Goal: Book appointment/travel/reservation

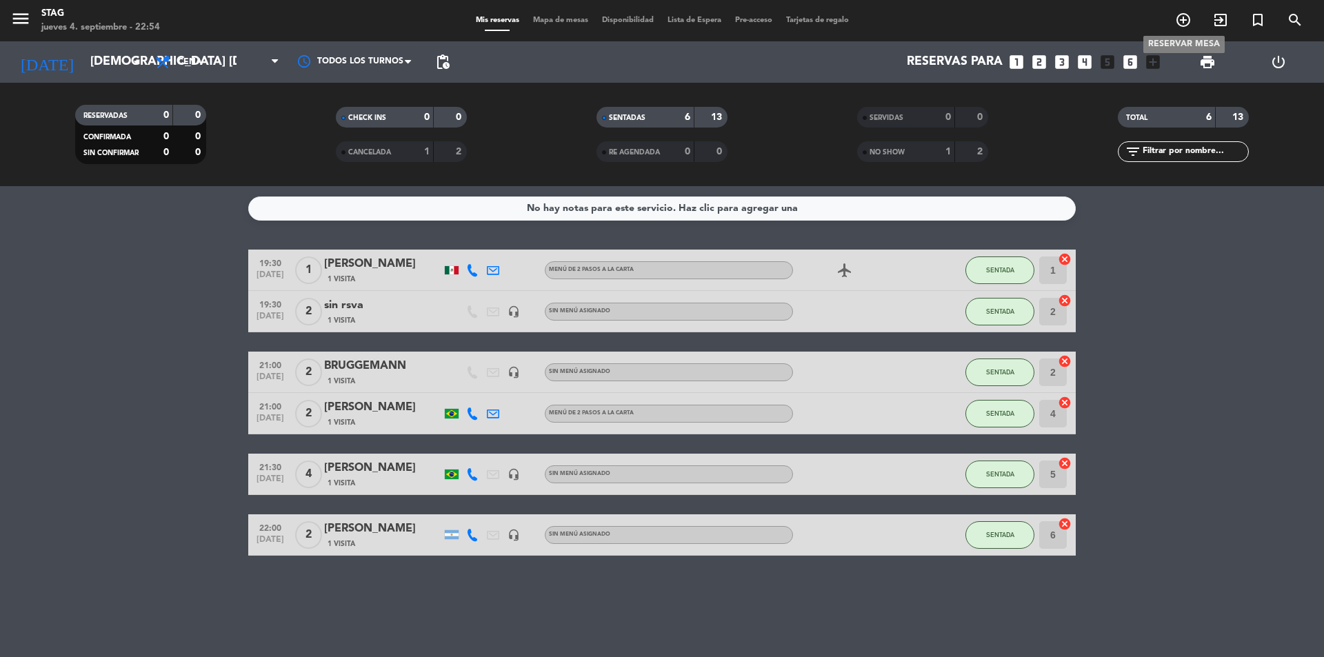
click at [1185, 19] on icon "add_circle_outline" at bounding box center [1183, 20] width 17 height 17
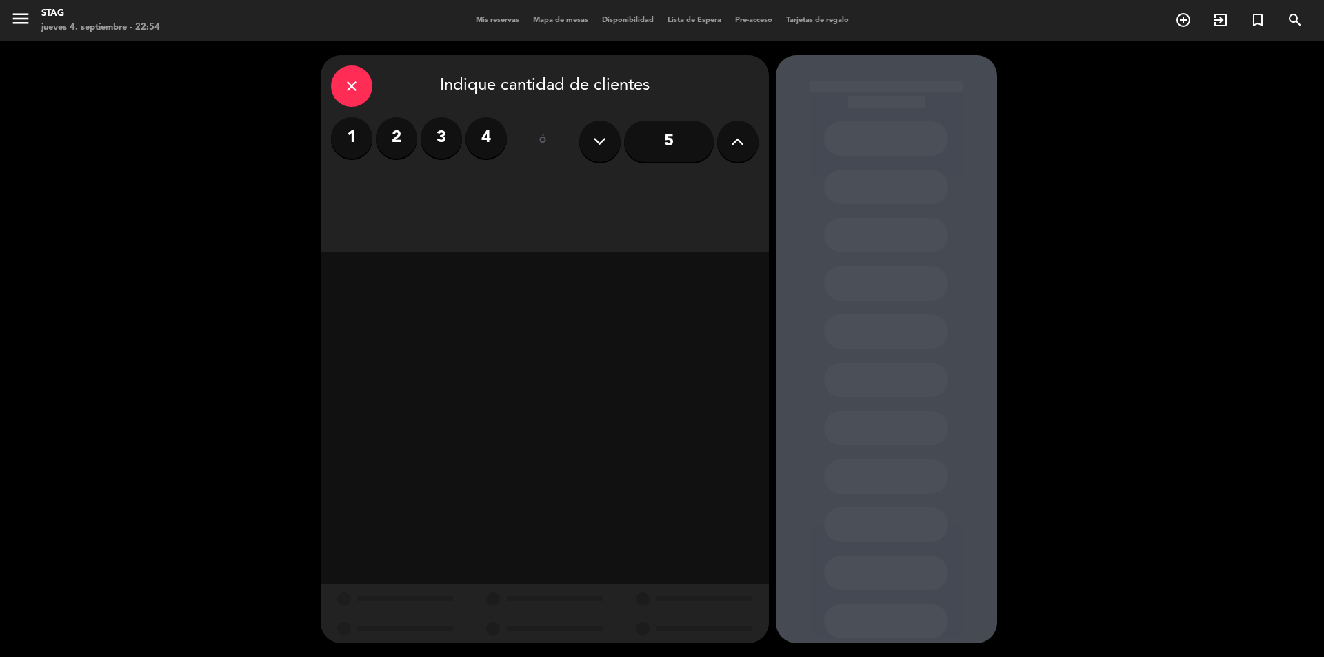
click at [396, 139] on label "2" at bounding box center [396, 137] width 41 height 41
click at [725, 192] on div "Cena" at bounding box center [688, 189] width 140 height 28
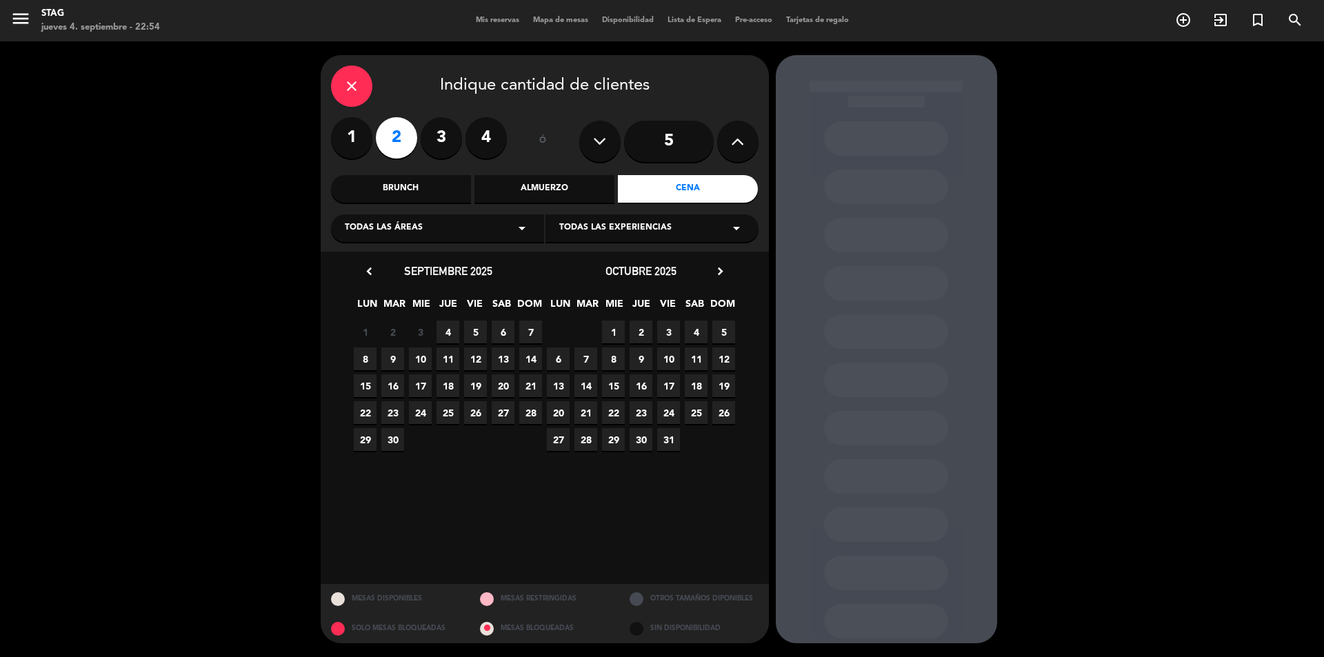
click at [452, 360] on span "11" at bounding box center [447, 358] width 23 height 23
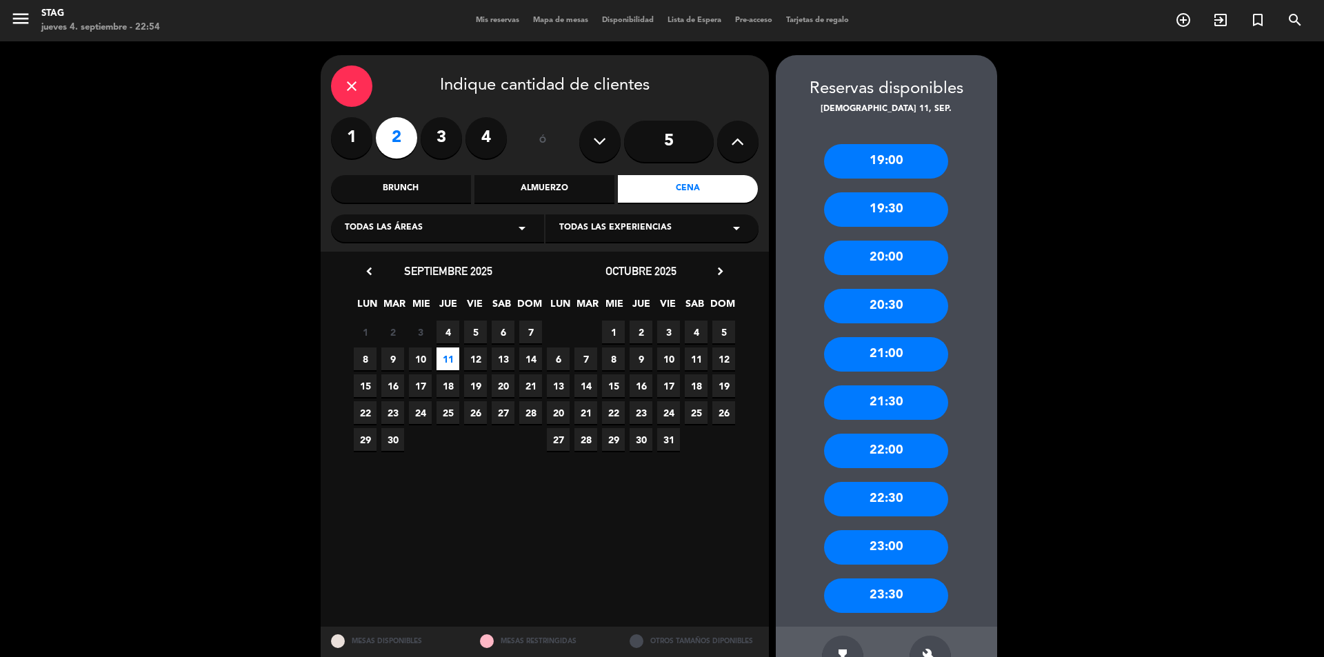
click at [896, 250] on div "20:00" at bounding box center [886, 258] width 124 height 34
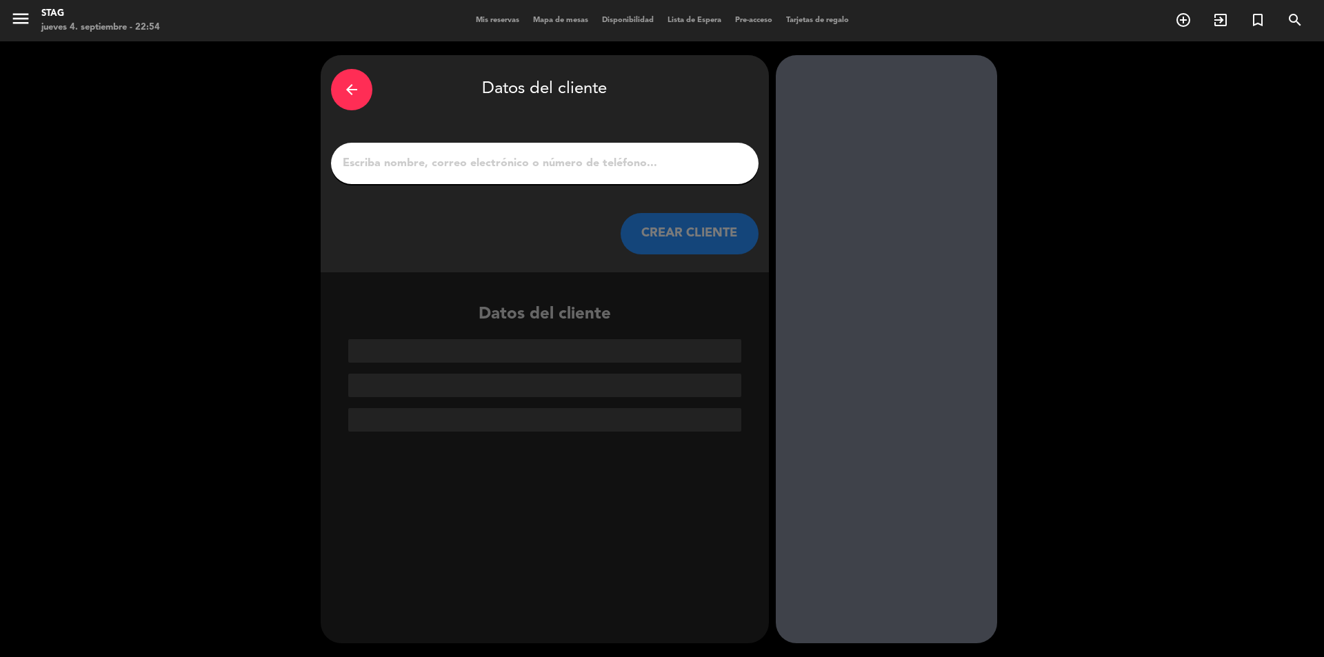
paste input "[PERSON_NAME]"
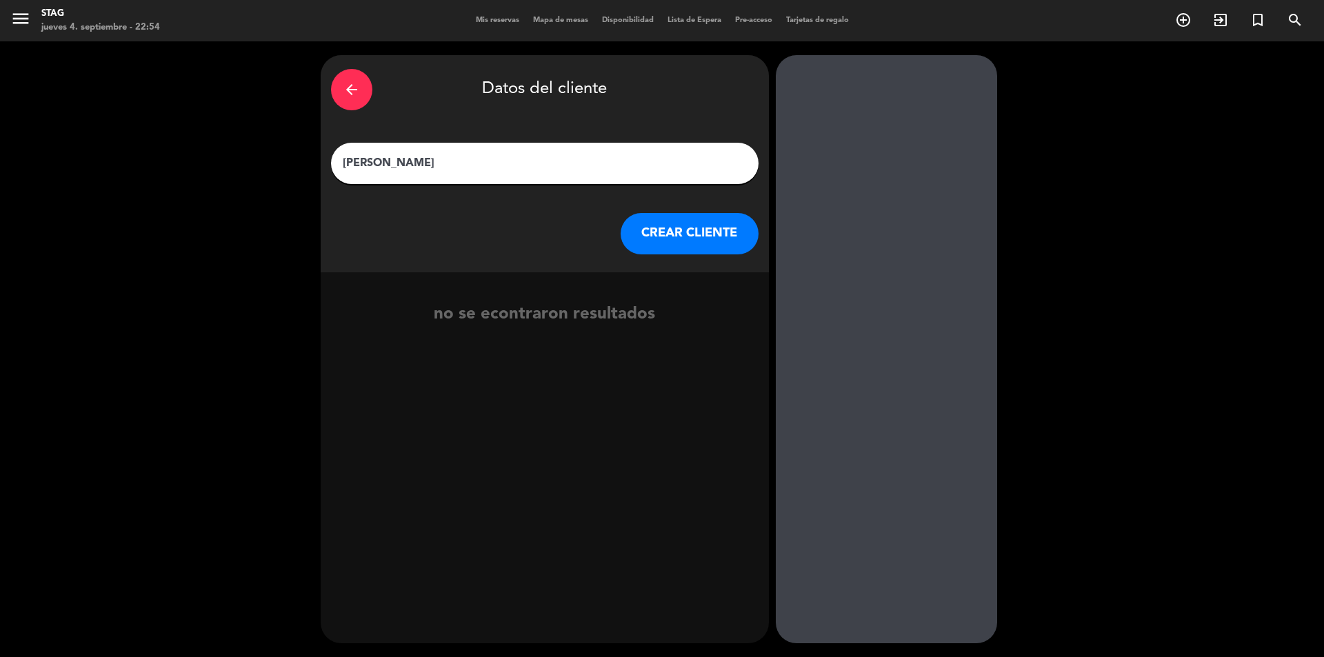
type input "[PERSON_NAME]"
click at [707, 234] on button "CREAR CLIENTE" at bounding box center [690, 233] width 138 height 41
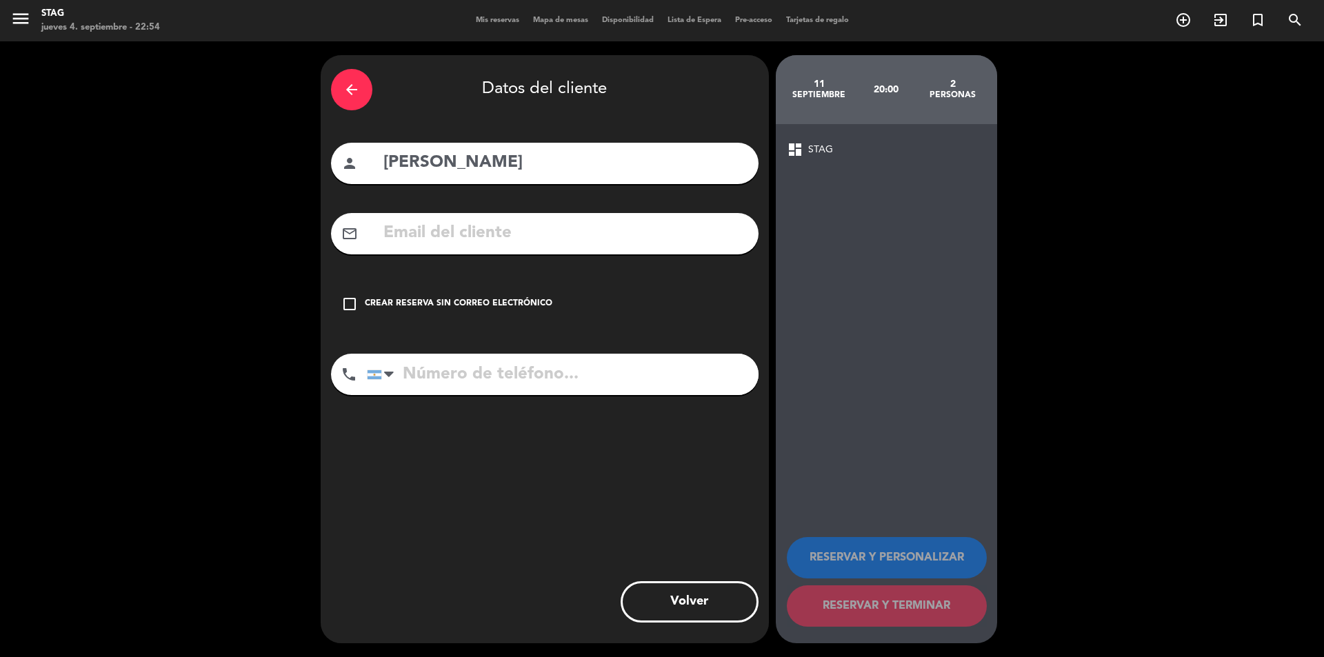
click at [354, 304] on icon "check_box_outline_blank" at bounding box center [349, 304] width 17 height 17
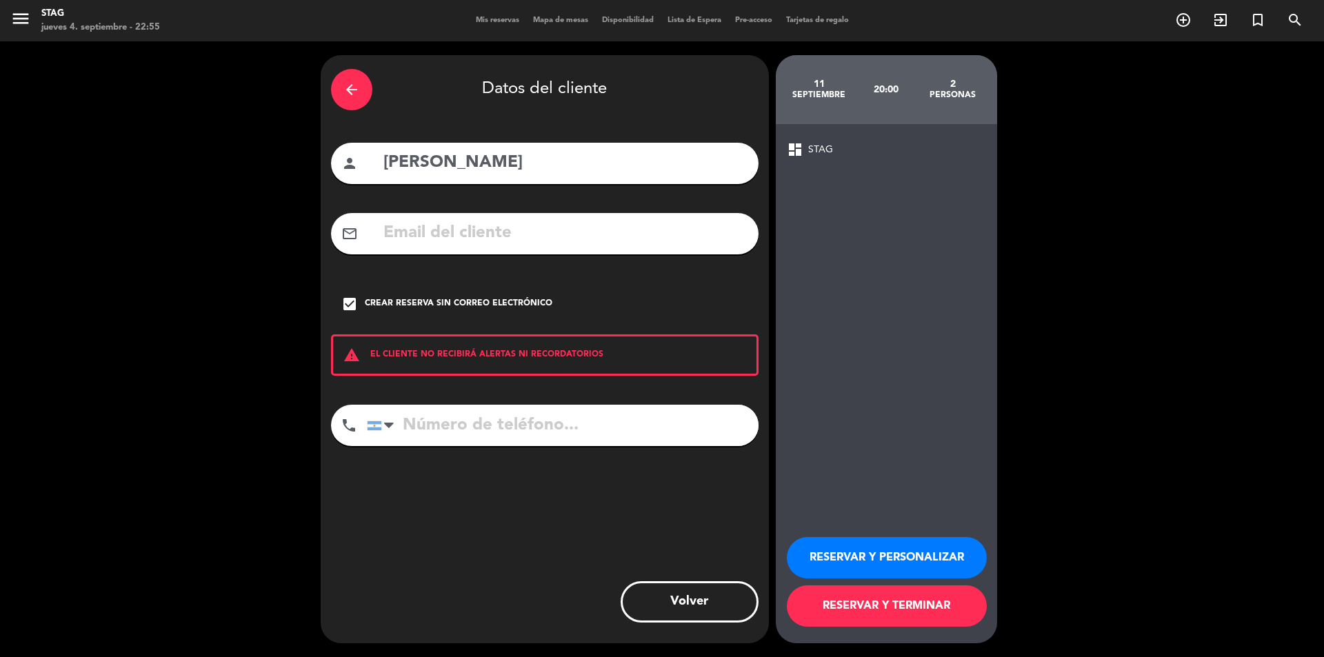
paste input "[PHONE_NUMBER]"
type input "[PHONE_NUMBER]"
click at [909, 557] on button "RESERVAR Y PERSONALIZAR" at bounding box center [887, 557] width 200 height 41
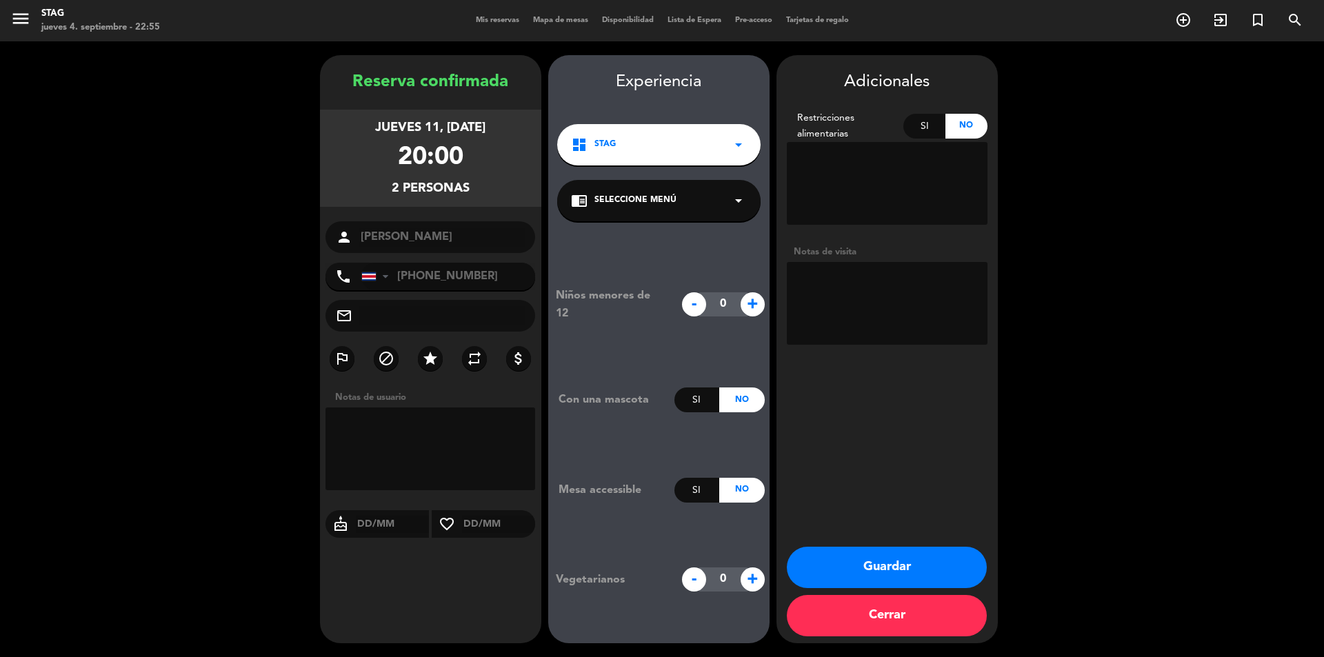
drag, startPoint x: 847, startPoint y: 281, endPoint x: 840, endPoint y: 172, distance: 109.2
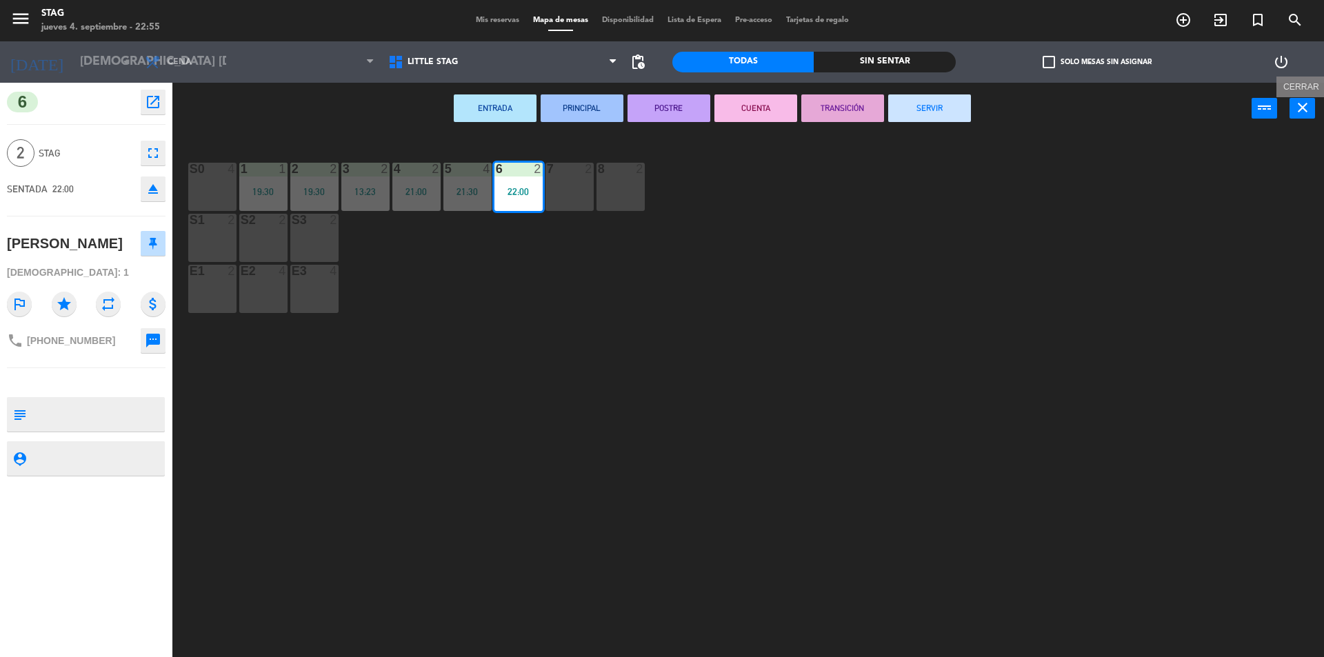
click at [1308, 111] on icon "close" at bounding box center [1302, 107] width 17 height 17
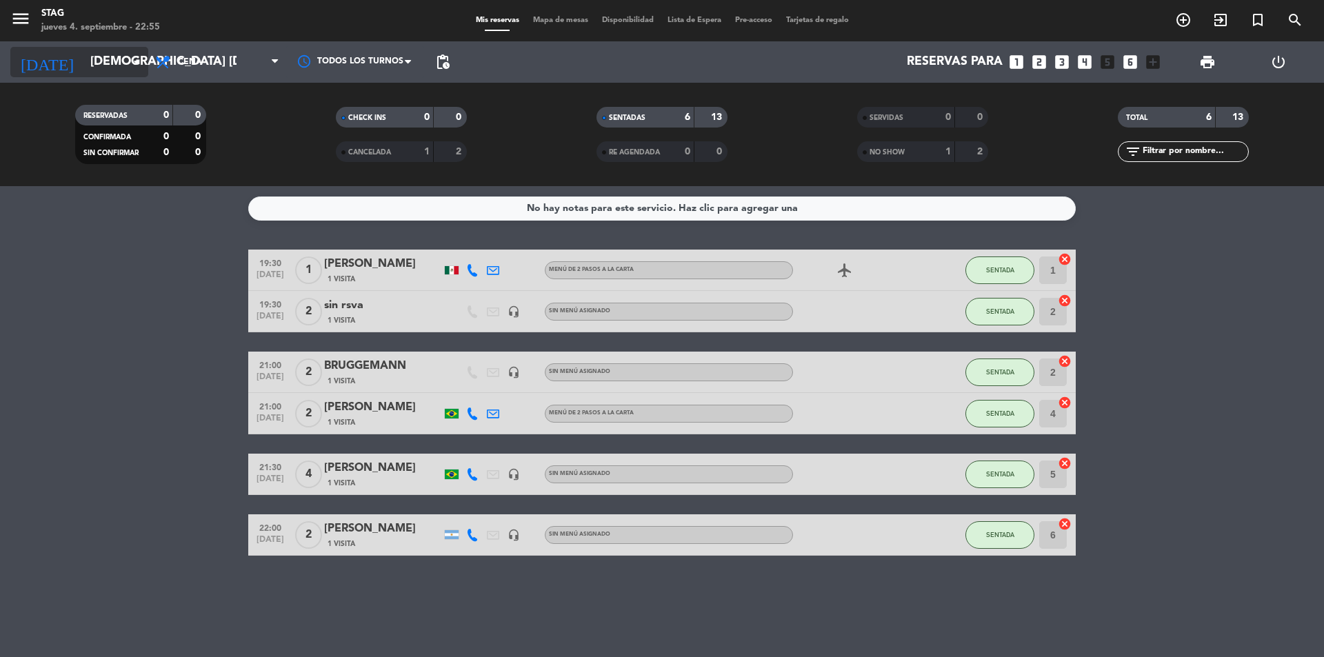
click at [132, 63] on icon "arrow_drop_down" at bounding box center [136, 62] width 17 height 17
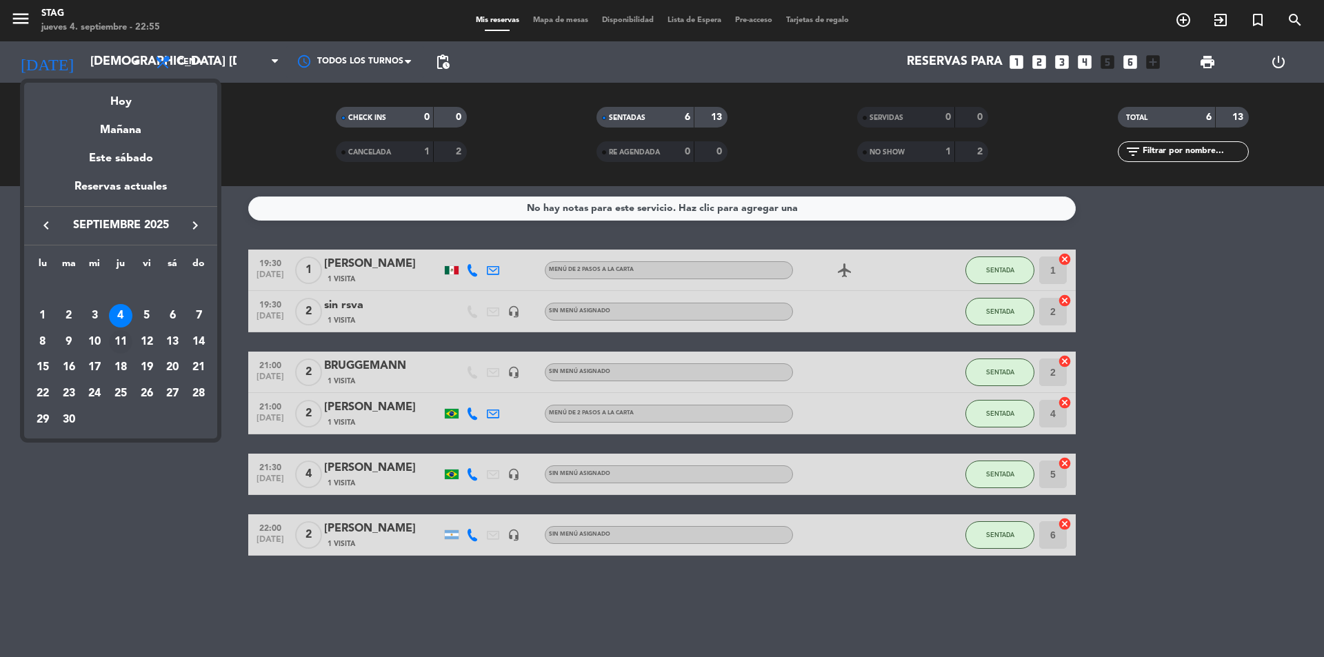
click at [125, 346] on div "11" at bounding box center [120, 341] width 23 height 23
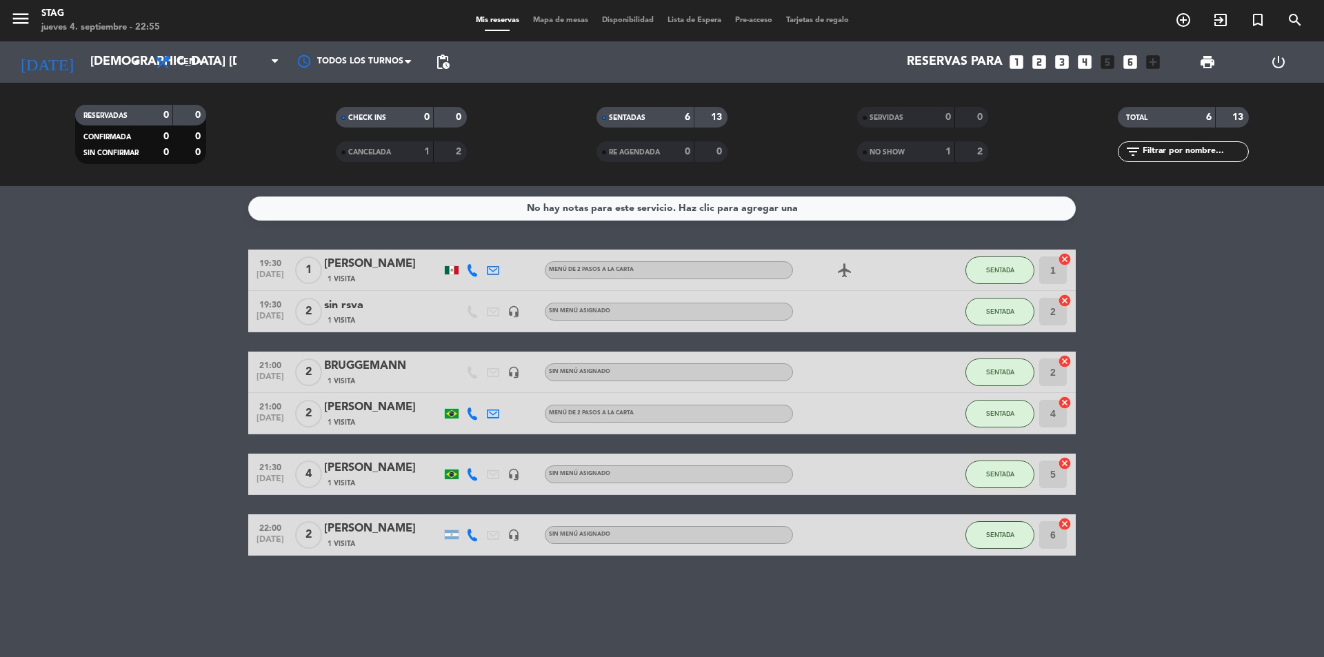
type input "[DEMOGRAPHIC_DATA] [DATE]"
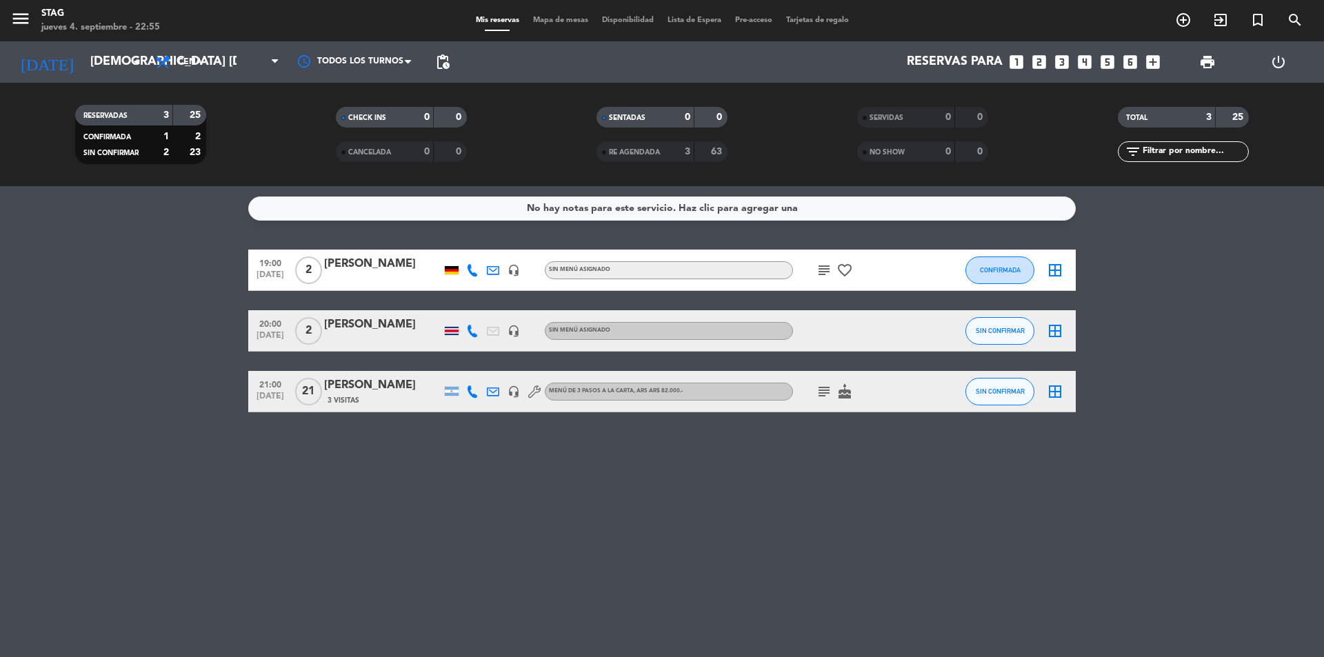
click at [405, 323] on div "[PERSON_NAME]" at bounding box center [382, 325] width 117 height 18
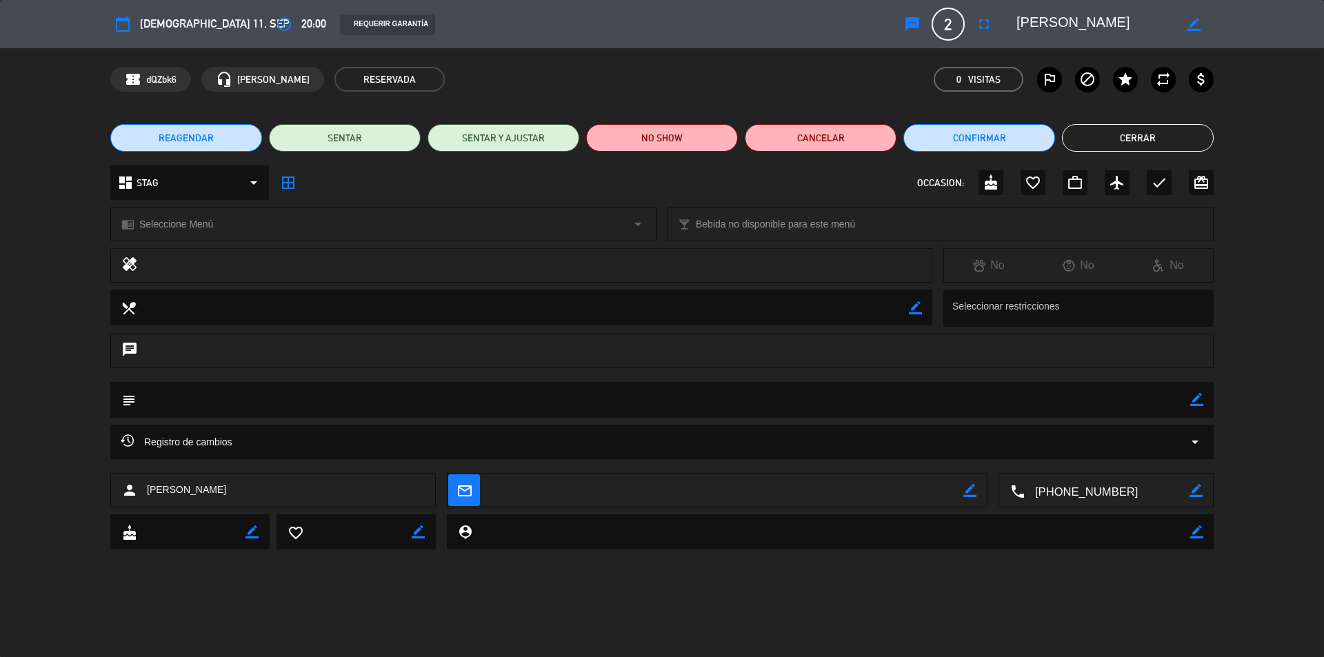
click at [909, 310] on icon "border_color" at bounding box center [915, 307] width 13 height 13
paste textarea "Alergia al Glutamato Monosódigo (también conocido como MSG, Ajinomoto)"
type textarea "Alergia al Glutamato Monosódigo (también conocido como MSG, Ajinomoto)"
click at [1126, 141] on button "Cerrar" at bounding box center [1138, 138] width 152 height 28
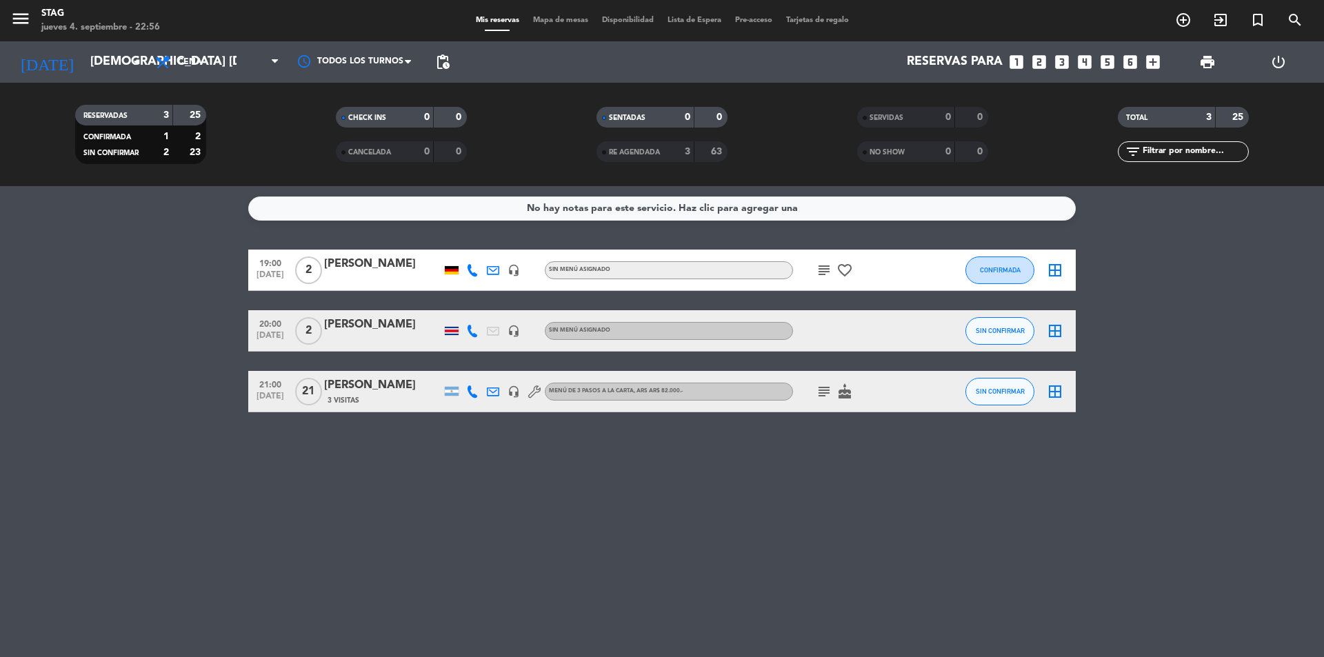
click at [396, 325] on div "[PERSON_NAME]" at bounding box center [382, 325] width 117 height 18
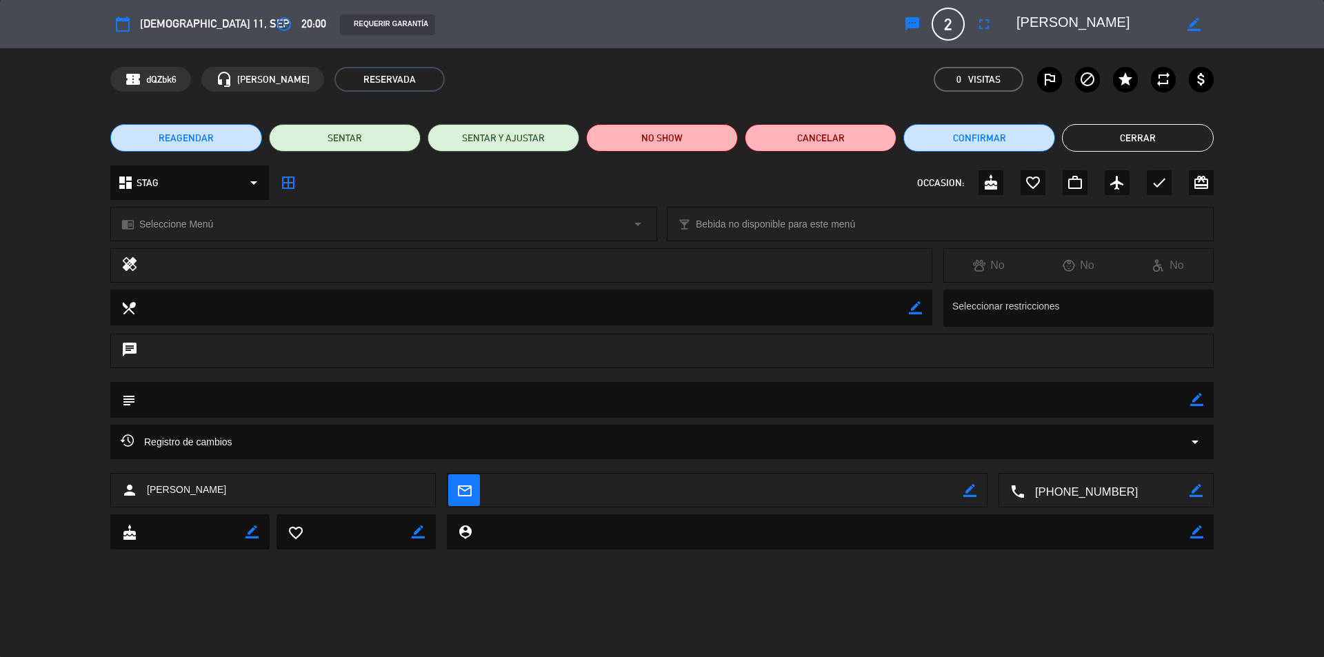
click at [132, 265] on icon "healing" at bounding box center [129, 265] width 17 height 19
drag, startPoint x: 290, startPoint y: 307, endPoint x: 213, endPoint y: 304, distance: 76.6
drag, startPoint x: 213, startPoint y: 304, endPoint x: 176, endPoint y: 300, distance: 37.5
drag, startPoint x: 176, startPoint y: 300, endPoint x: 505, endPoint y: 305, distance: 328.9
drag, startPoint x: 505, startPoint y: 305, endPoint x: 907, endPoint y: 308, distance: 402.7
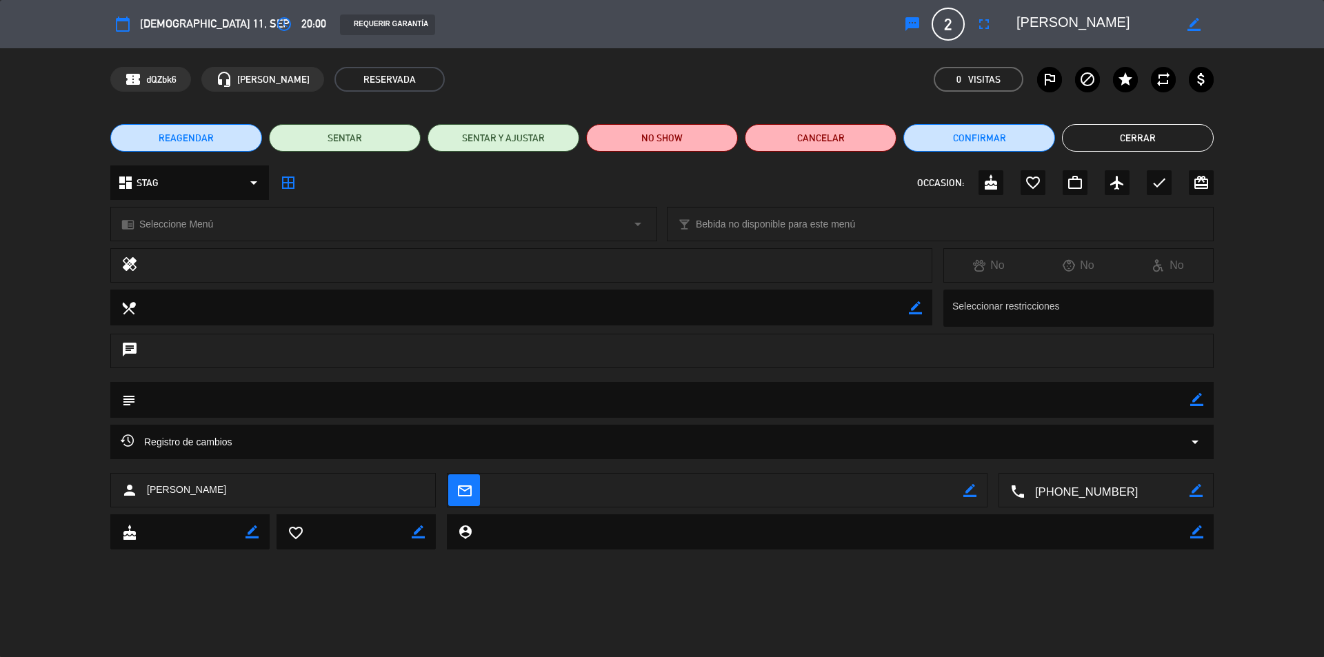
click at [907, 308] on textarea at bounding box center [522, 307] width 773 height 35
click at [917, 308] on icon "border_color" at bounding box center [915, 307] width 13 height 13
paste textarea "Alergia al Glutamato Monosódigo (también conocido como MSG, Ajinomoto)"
type textarea "Alergia al Glutamato Monosódigo (también conocido como MSG, Ajinomoto)"
click at [914, 306] on icon at bounding box center [915, 307] width 13 height 13
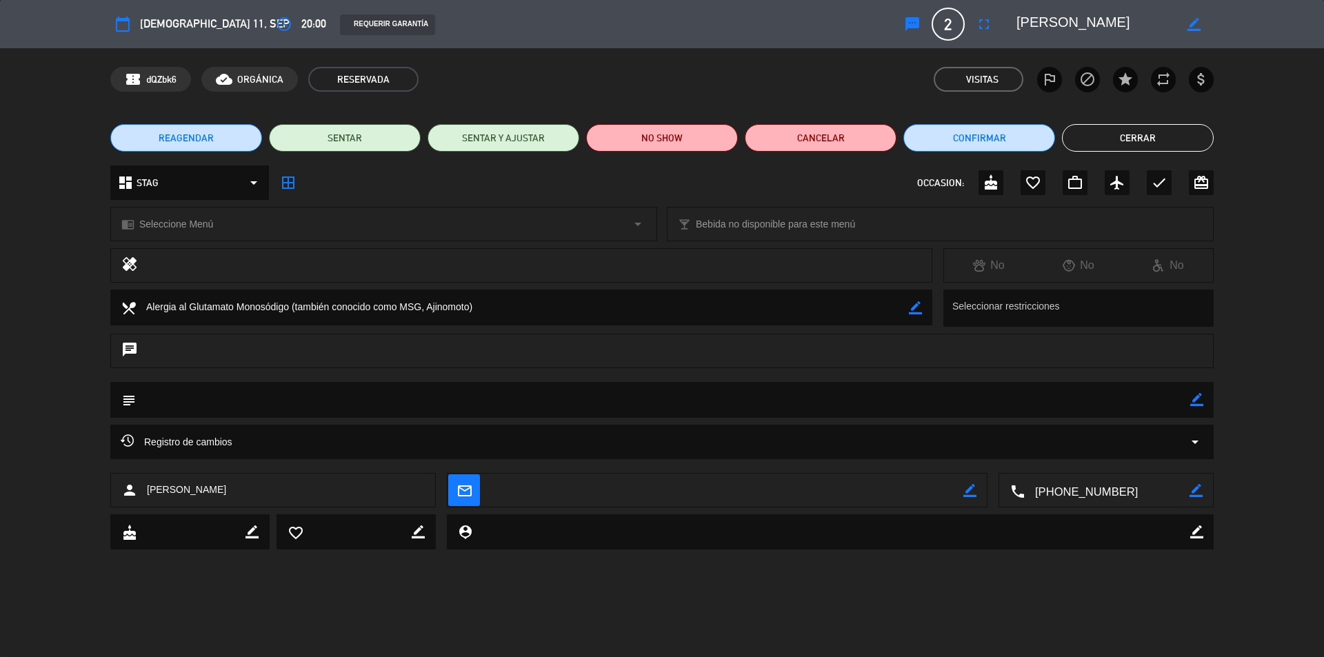
click at [1143, 139] on button "Cerrar" at bounding box center [1138, 138] width 152 height 28
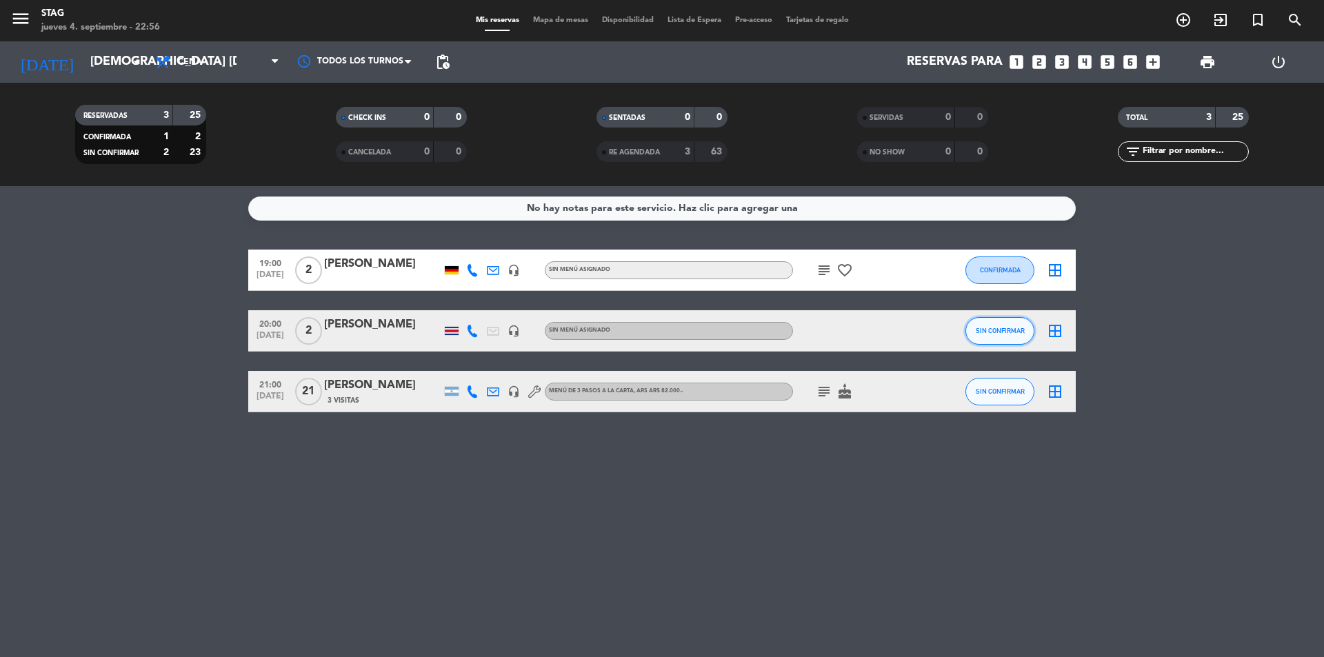
click at [981, 330] on span "SIN CONFIRMAR" at bounding box center [1000, 331] width 49 height 8
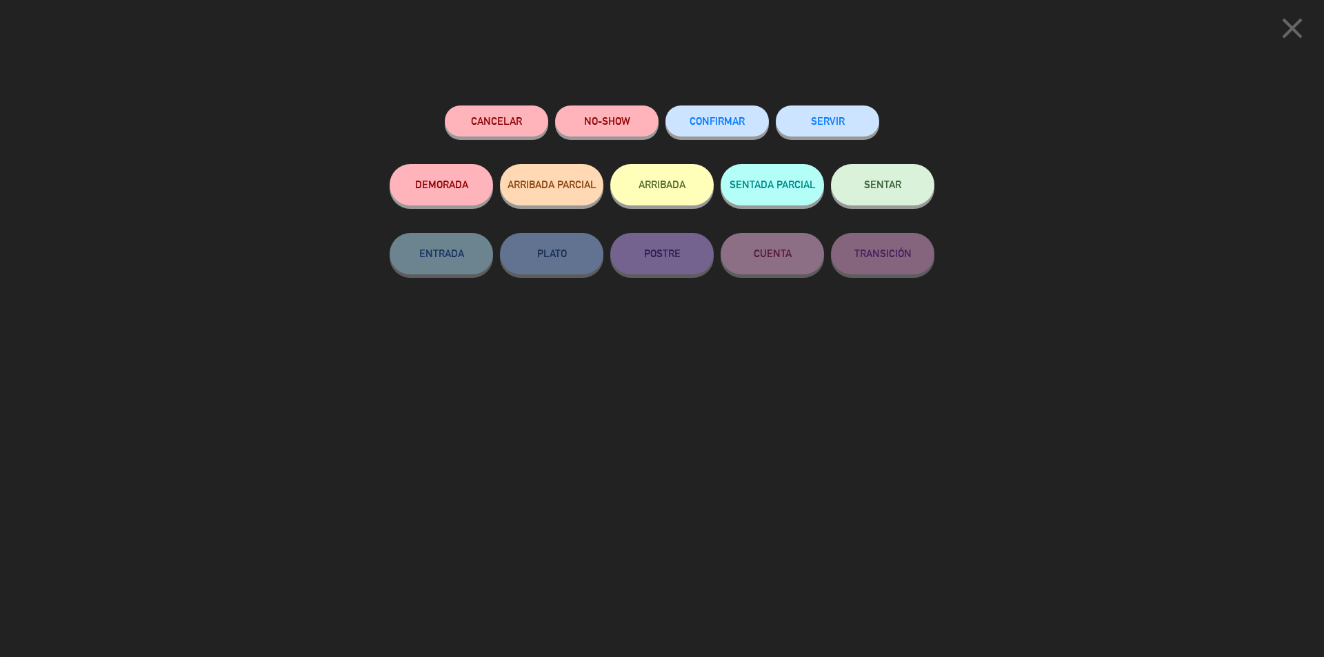
drag, startPoint x: 732, startPoint y: 126, endPoint x: 825, endPoint y: 162, distance: 99.1
click at [734, 125] on span "CONFIRMAR" at bounding box center [716, 121] width 55 height 12
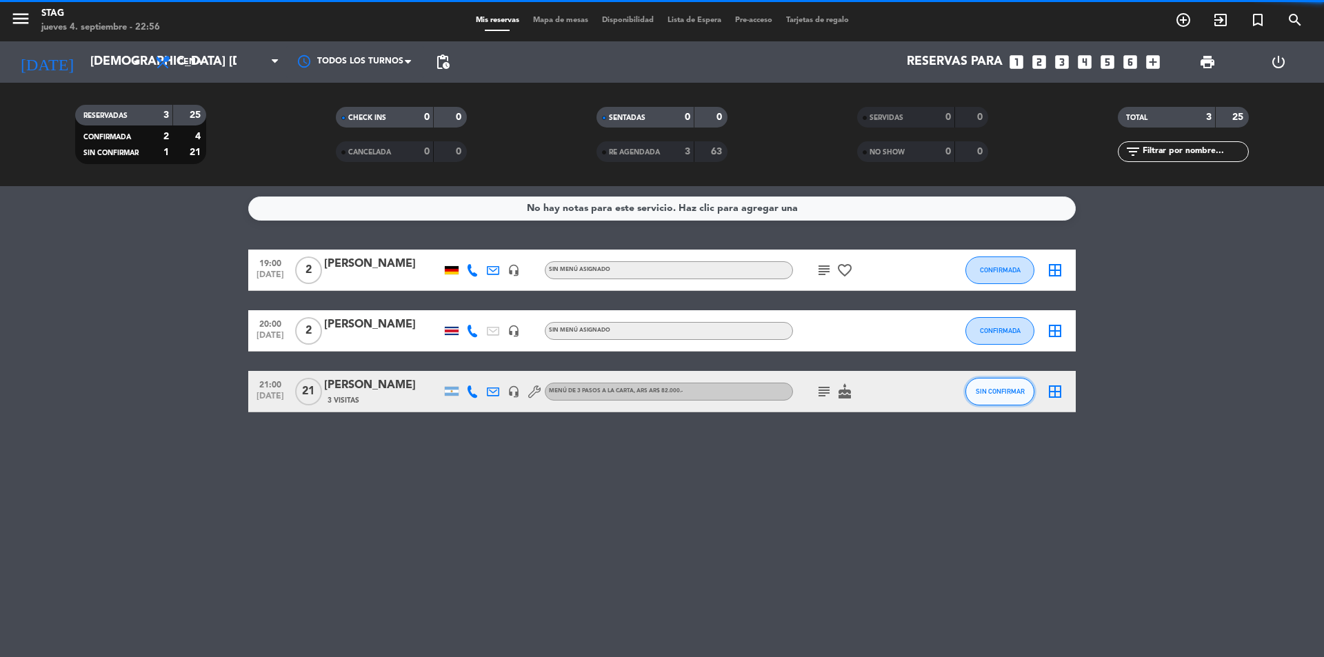
click at [969, 381] on button "SIN CONFIRMAR" at bounding box center [999, 392] width 69 height 28
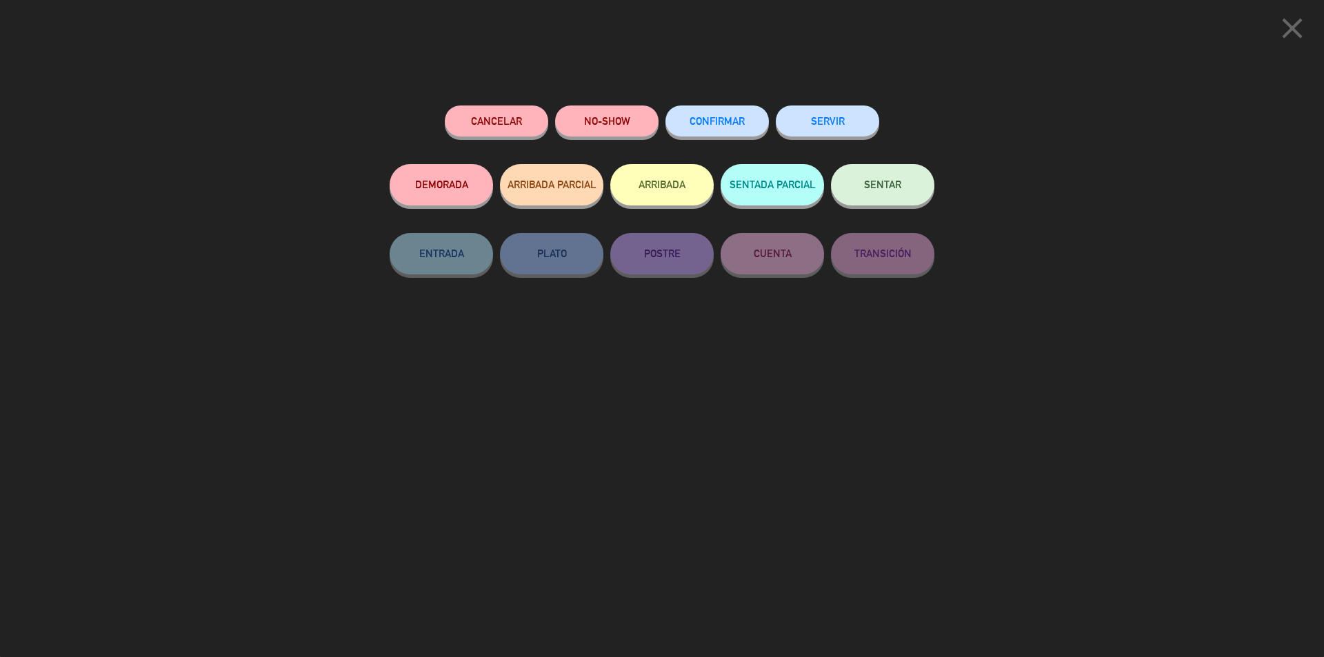
click at [742, 132] on button "CONFIRMAR" at bounding box center [716, 120] width 103 height 31
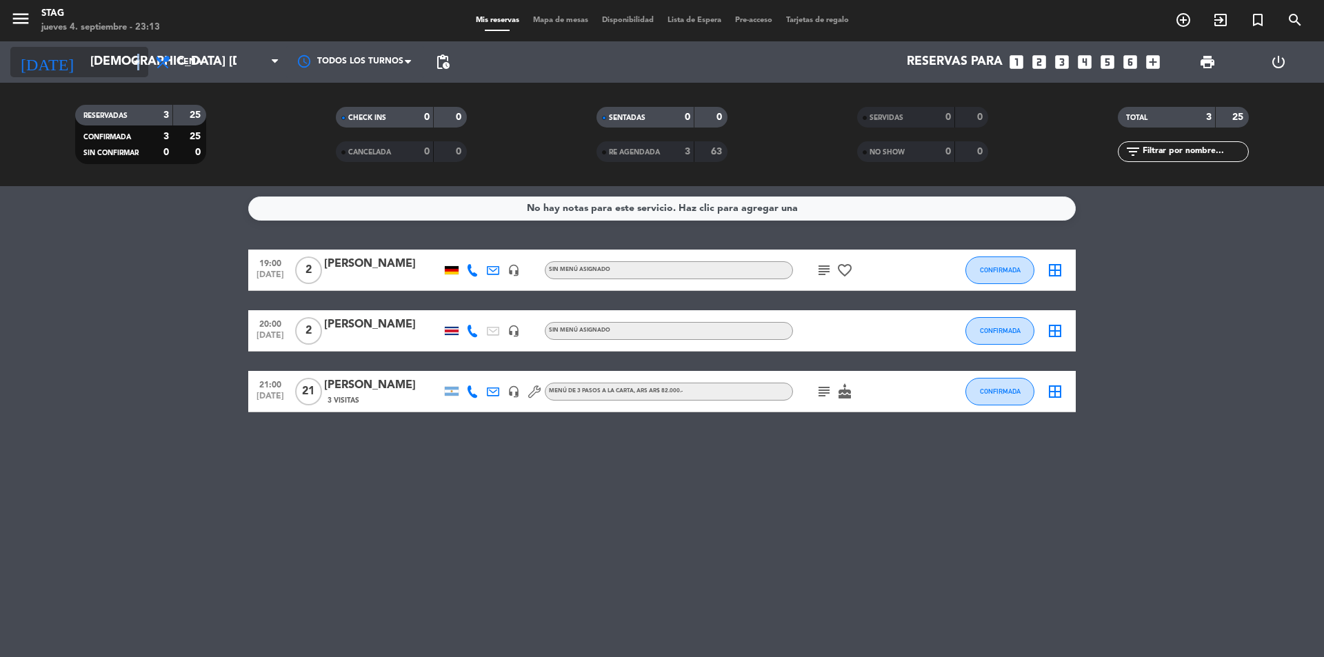
click at [137, 61] on icon "arrow_drop_down" at bounding box center [136, 62] width 17 height 17
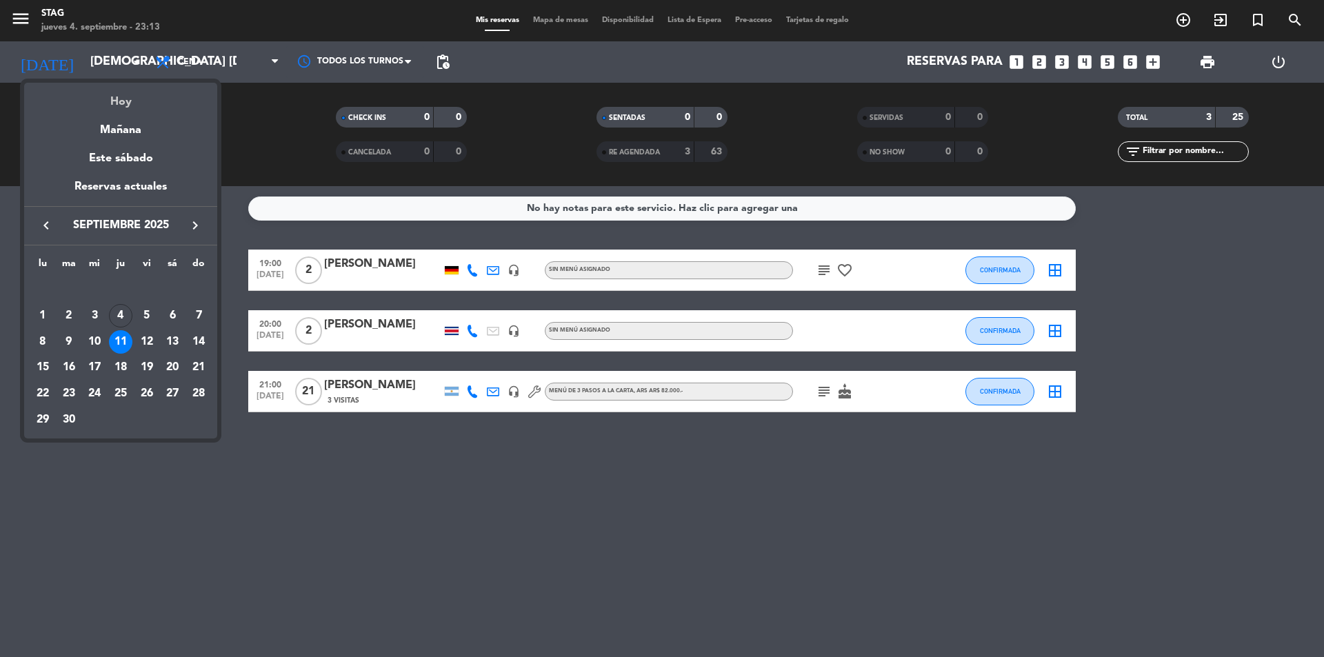
click at [112, 109] on div "Hoy" at bounding box center [120, 97] width 193 height 28
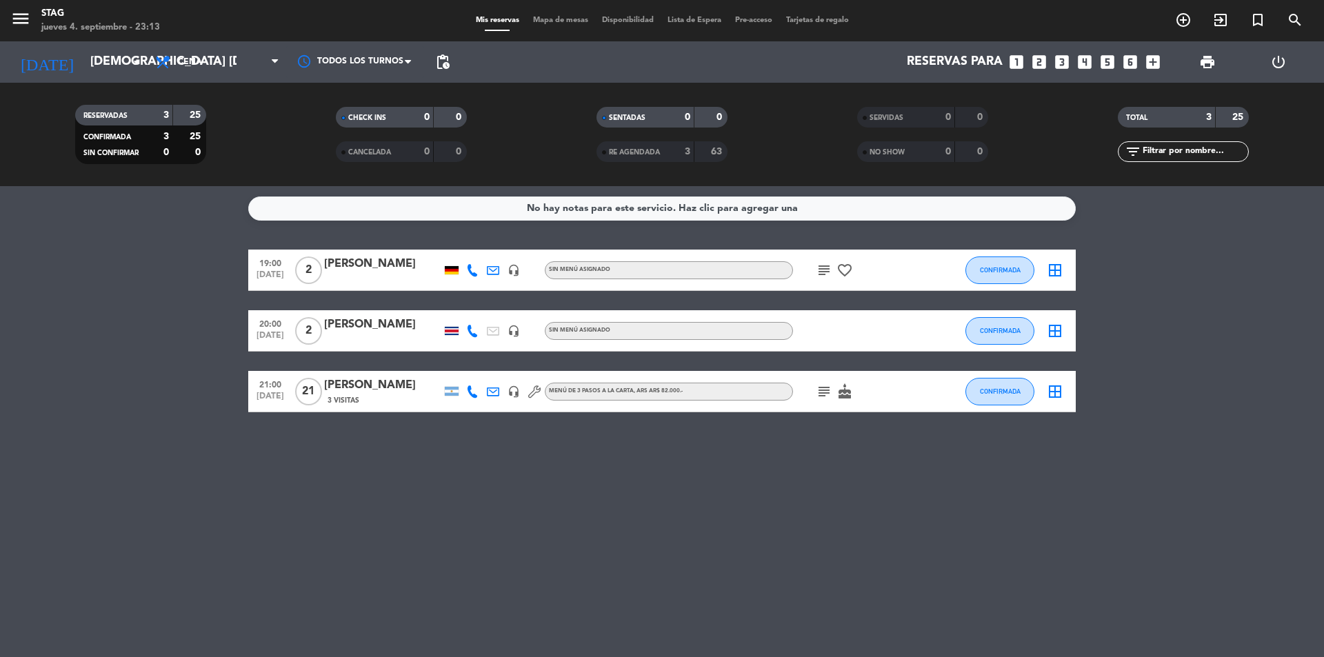
type input "[DEMOGRAPHIC_DATA] [DATE]"
